Goal: Find specific page/section: Find specific page/section

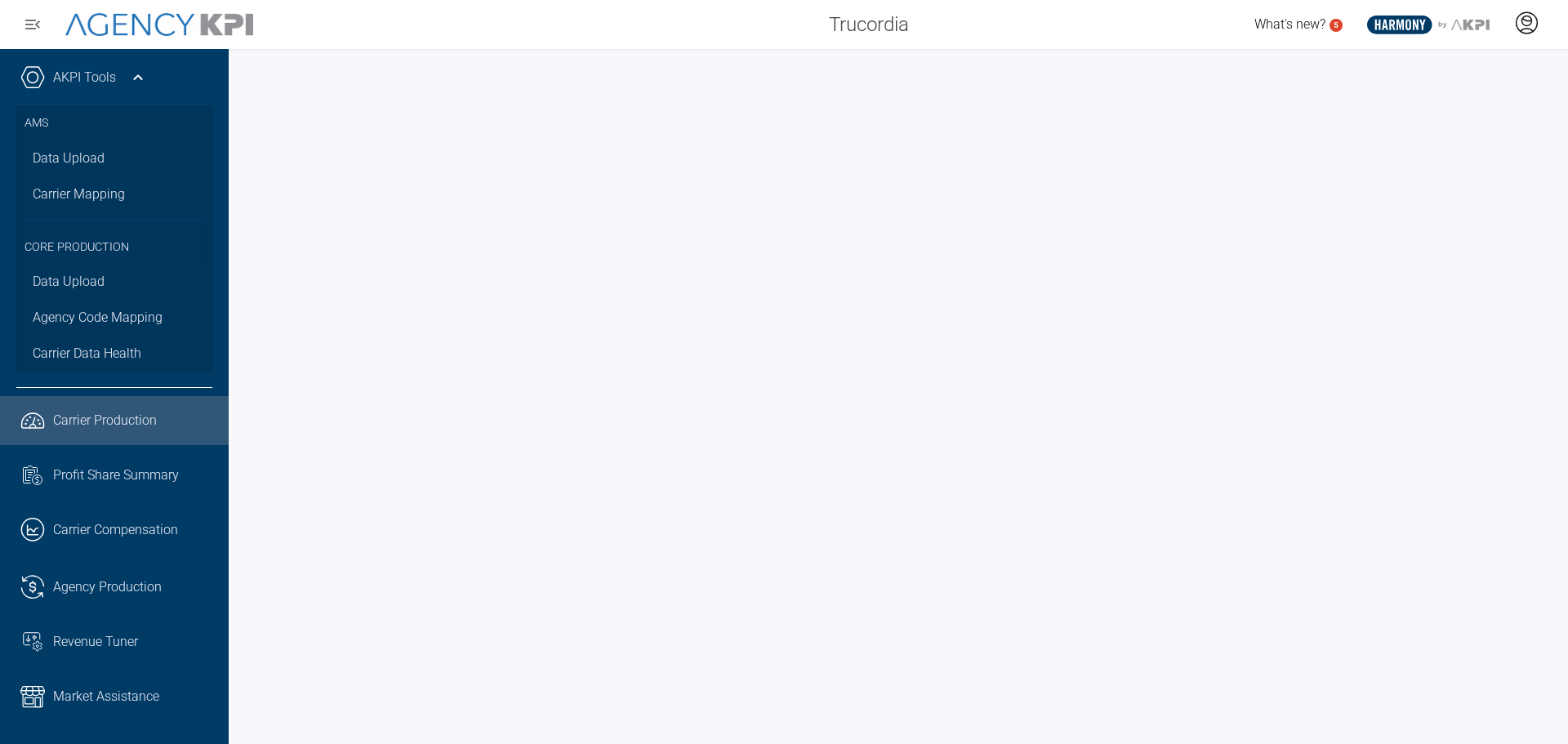
click at [1524, 31] on icon at bounding box center [1526, 23] width 25 height 25
click at [990, 55] on div at bounding box center [898, 397] width 1339 height 695
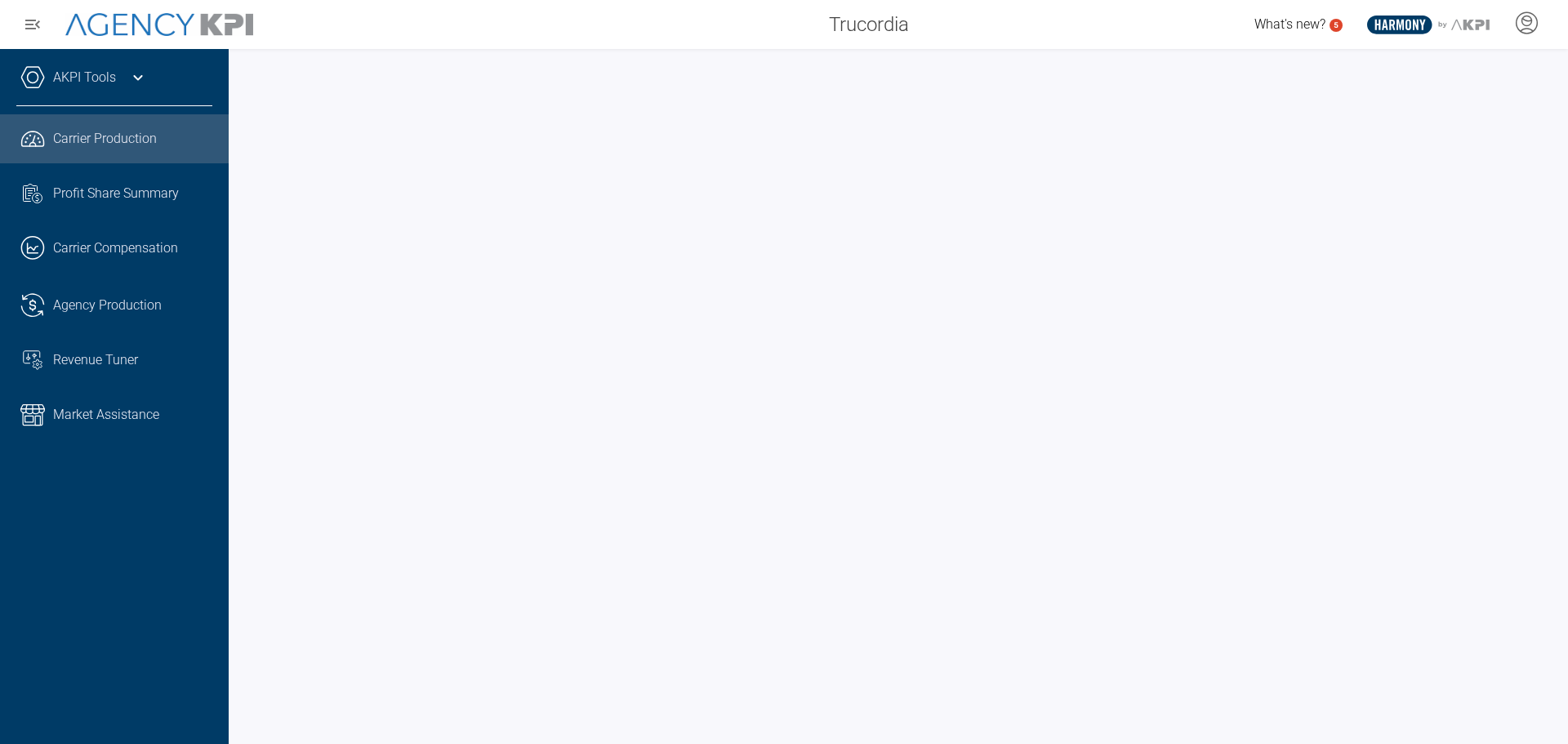
click at [142, 75] on icon at bounding box center [138, 78] width 20 height 20
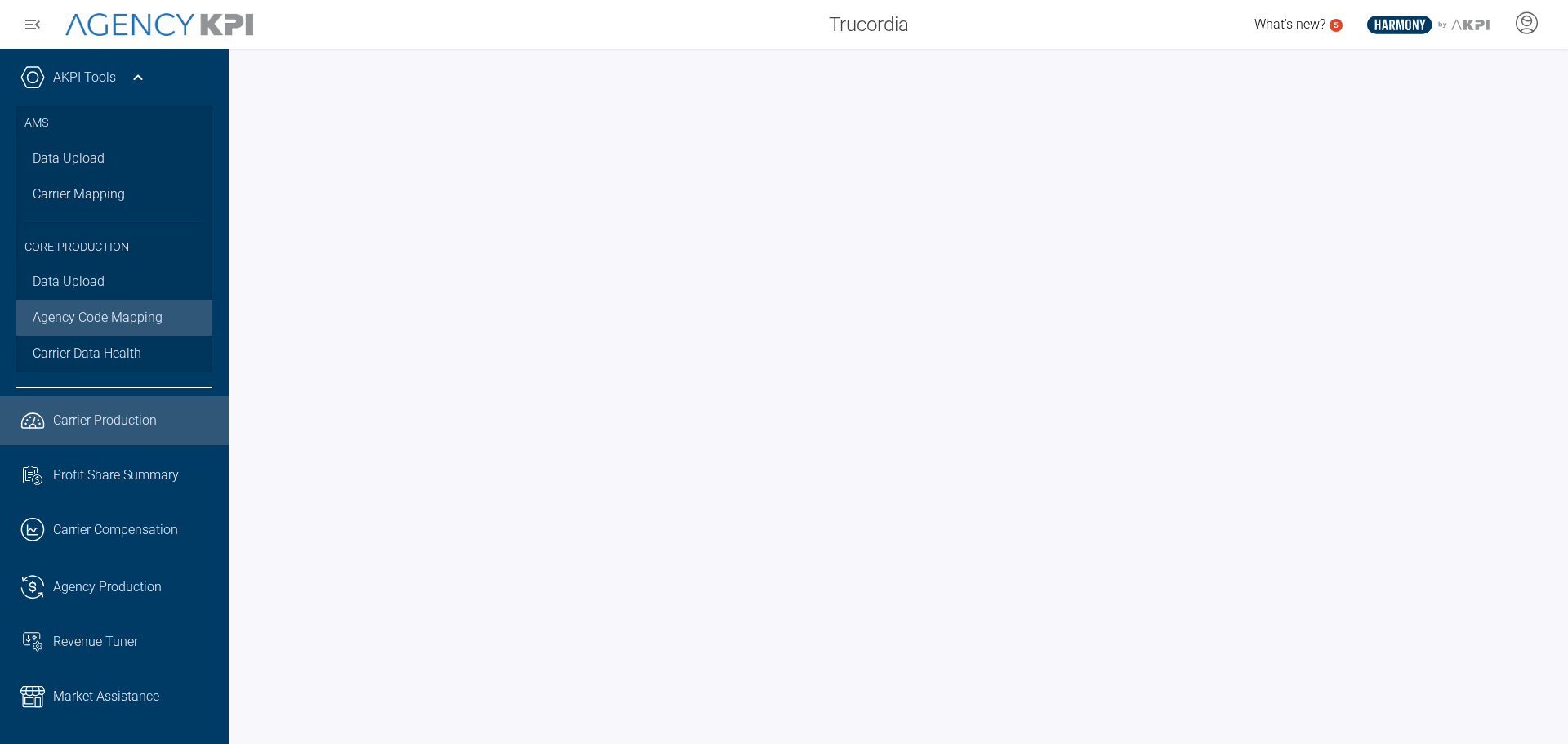
click at [110, 306] on link "Agency Code Mapping" at bounding box center [115, 317] width 196 height 36
